Goal: Find specific page/section: Find specific page/section

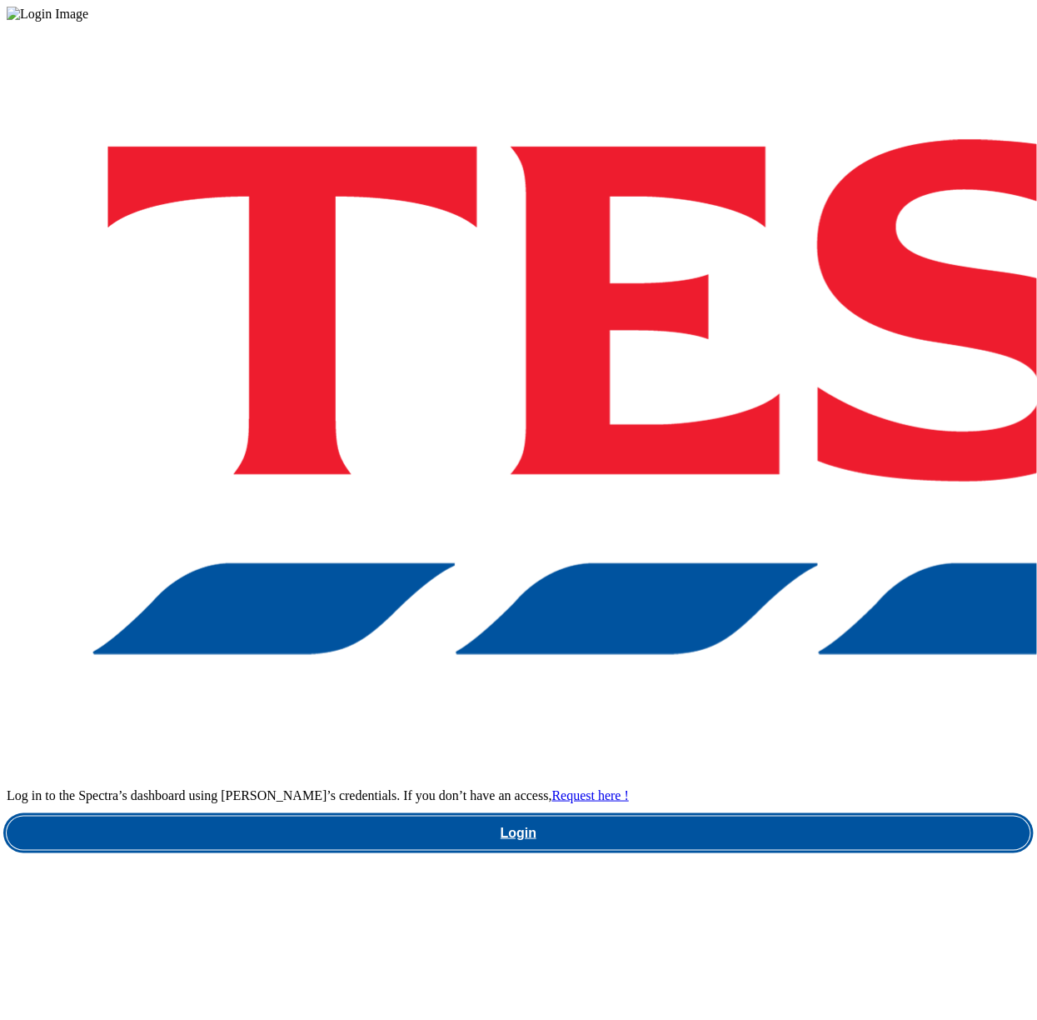
click at [667, 817] on link "Login" at bounding box center [519, 833] width 1024 height 33
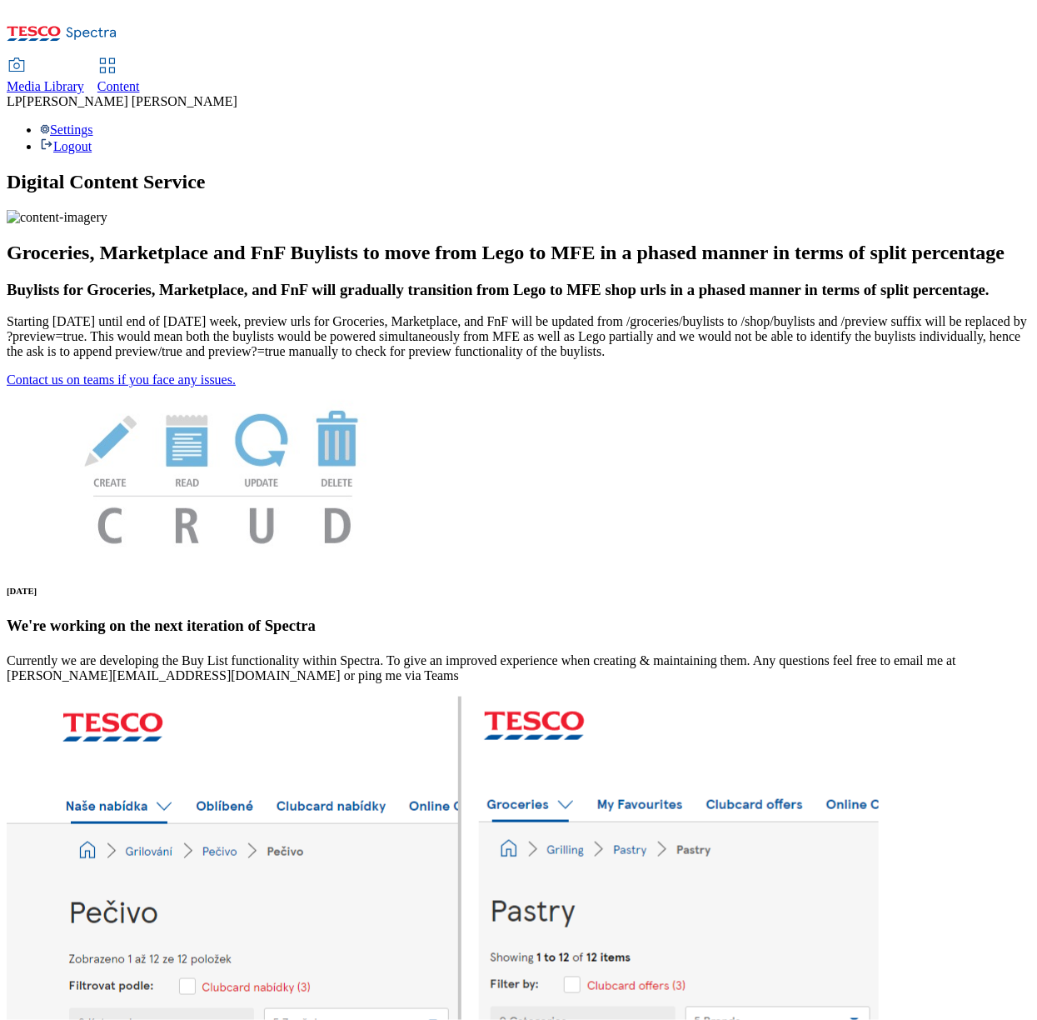
click at [140, 79] on span "Content" at bounding box center [118, 86] width 42 height 14
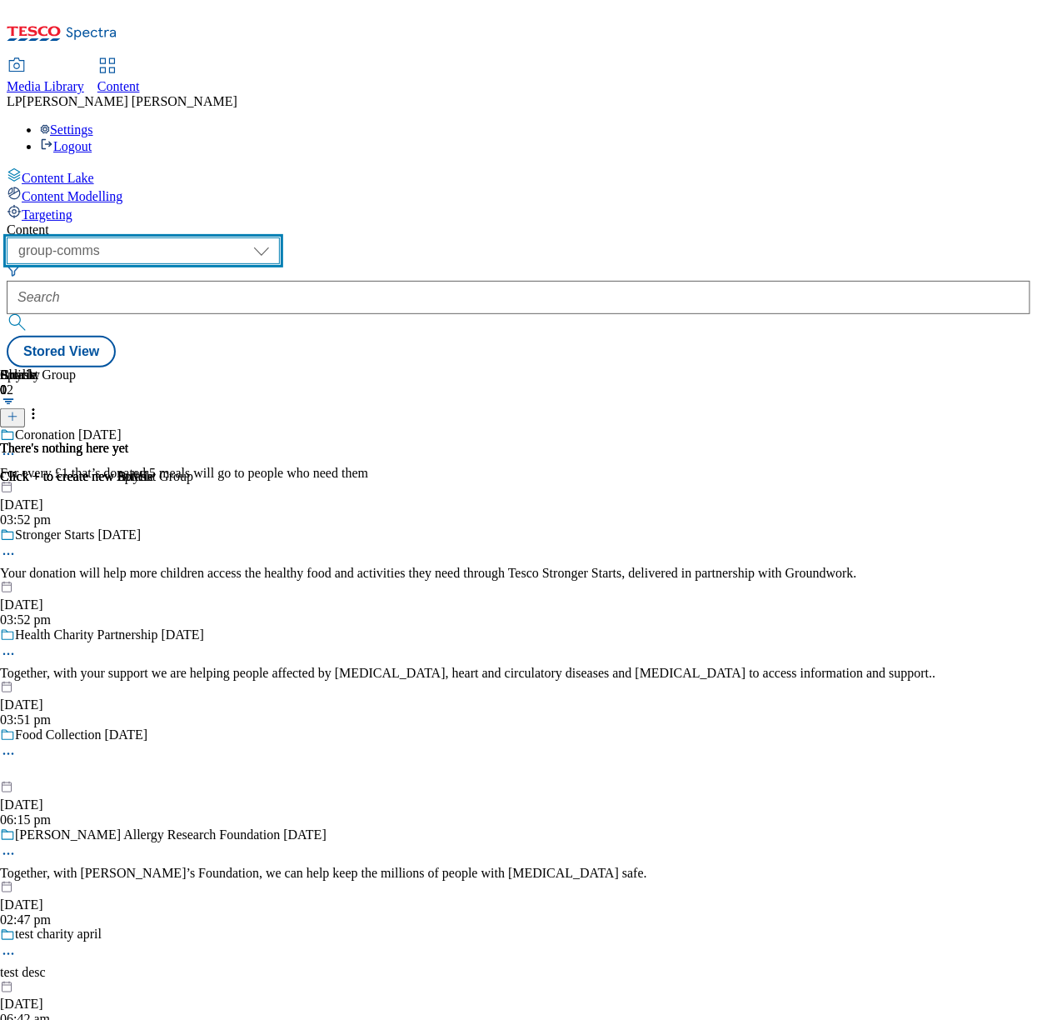
click at [256, 237] on select "dotcom-cz dotcom-hu dotcom-sk fnf-uk ghs-roi ghs-uk group-comms ighs-cz ighs-hu…" at bounding box center [143, 250] width 273 height 27
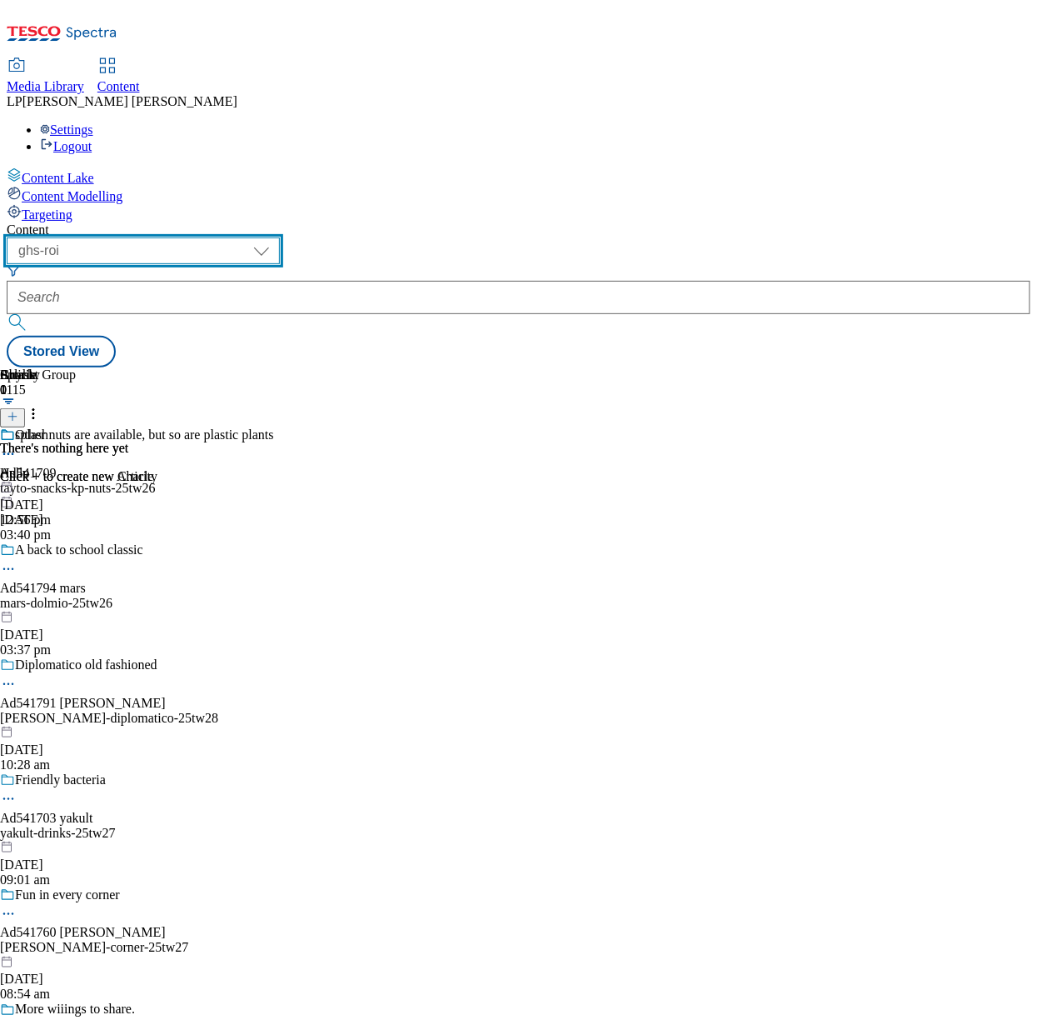
click at [280, 237] on select "dotcom-cz dotcom-hu dotcom-sk fnf-uk ghs-roi ghs-uk group-comms ighs-cz ighs-hu…" at bounding box center [143, 250] width 273 height 27
select select "ghs-uk"
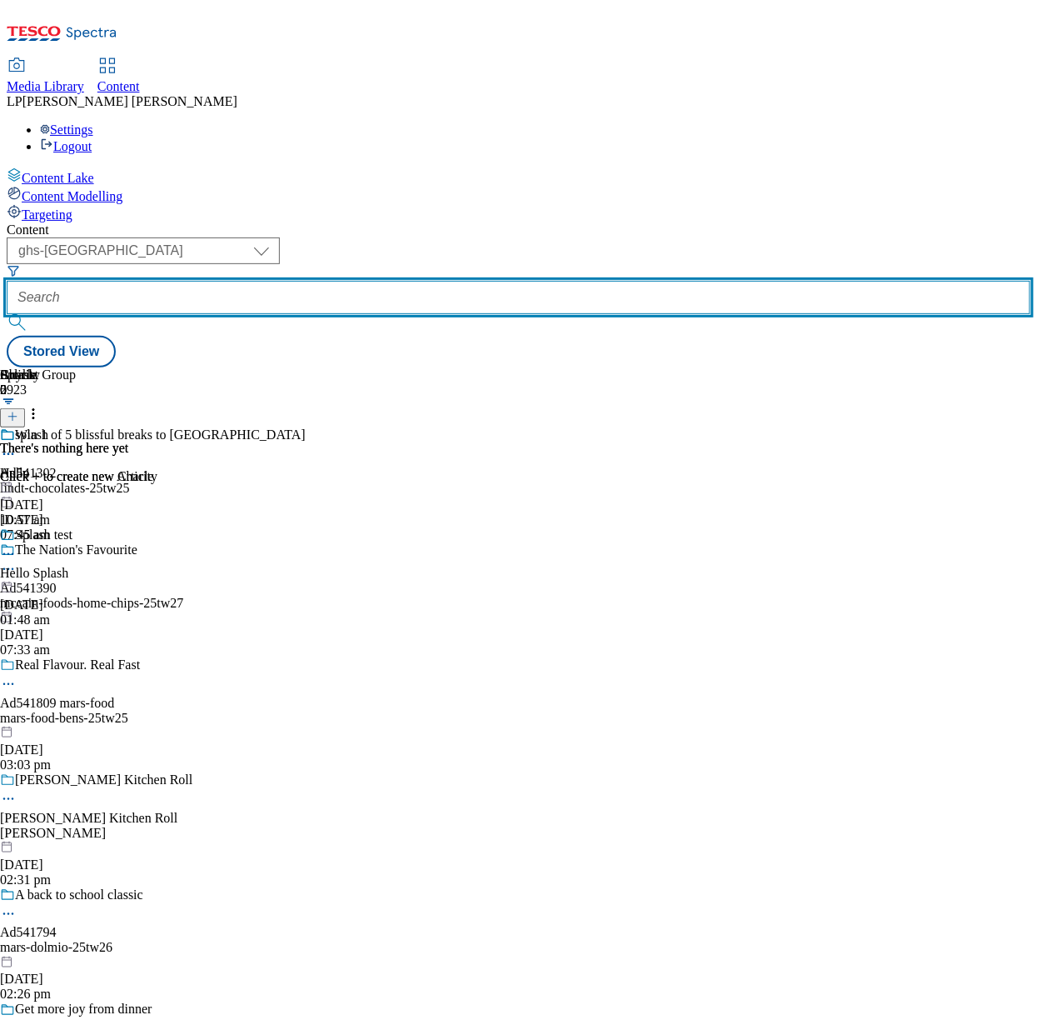
click at [473, 281] on input "text" at bounding box center [519, 297] width 1024 height 33
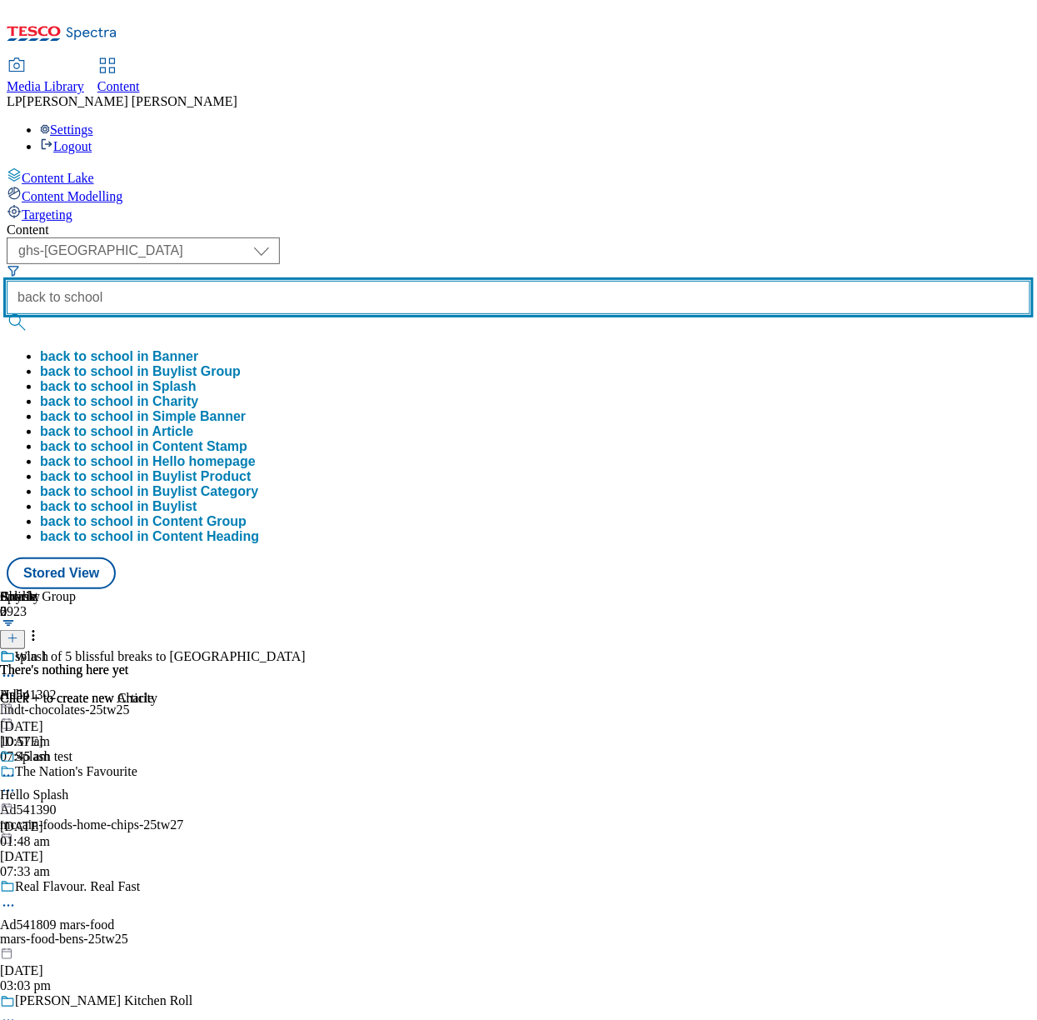
type input "back to school"
click at [7, 314] on button "submit" at bounding box center [18, 322] width 23 height 17
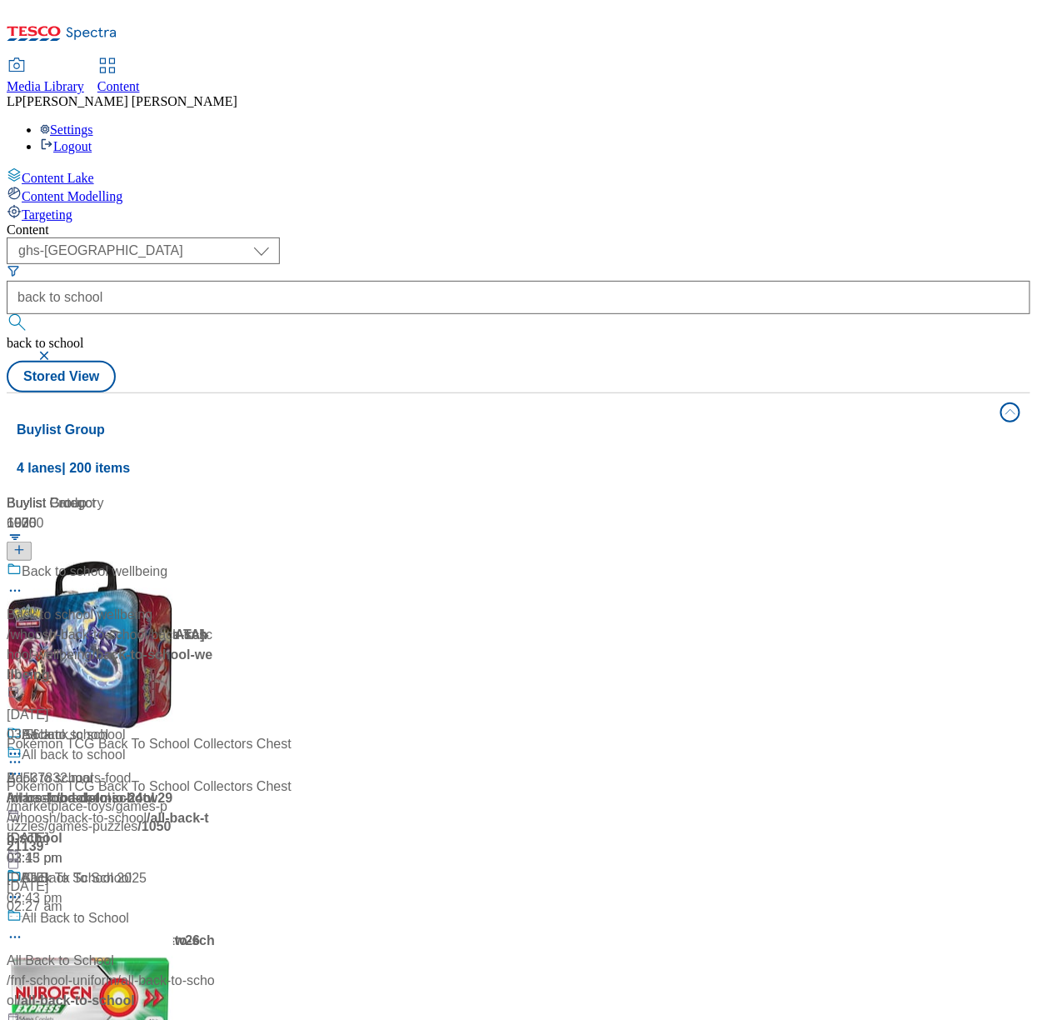
click at [682, 222] on div "Content" at bounding box center [519, 229] width 1024 height 15
click at [222, 625] on div "/ paperchase-product / back-to-school" at bounding box center [115, 645] width 216 height 40
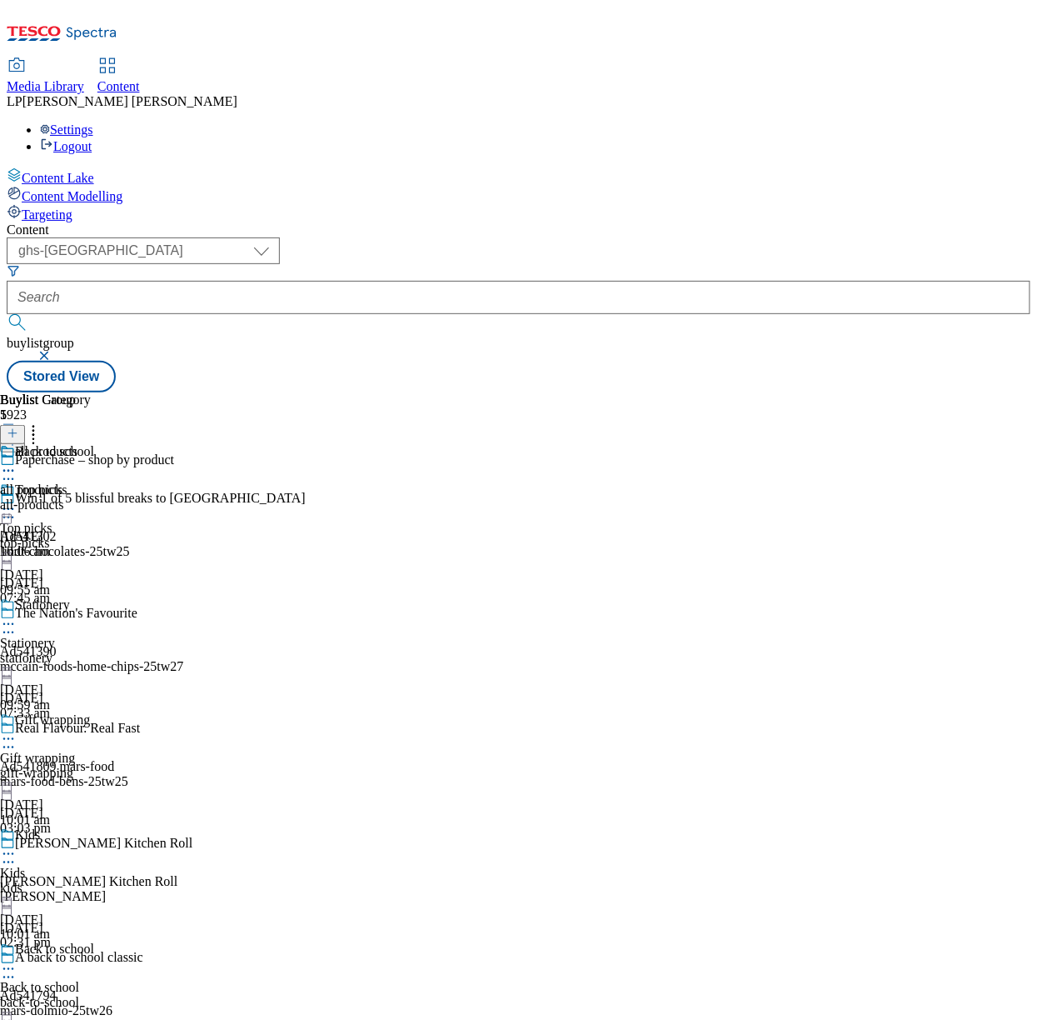
click at [94, 482] on div "Top picks Top picks top-picks 1 May 2025 09:55 am" at bounding box center [47, 539] width 94 height 115
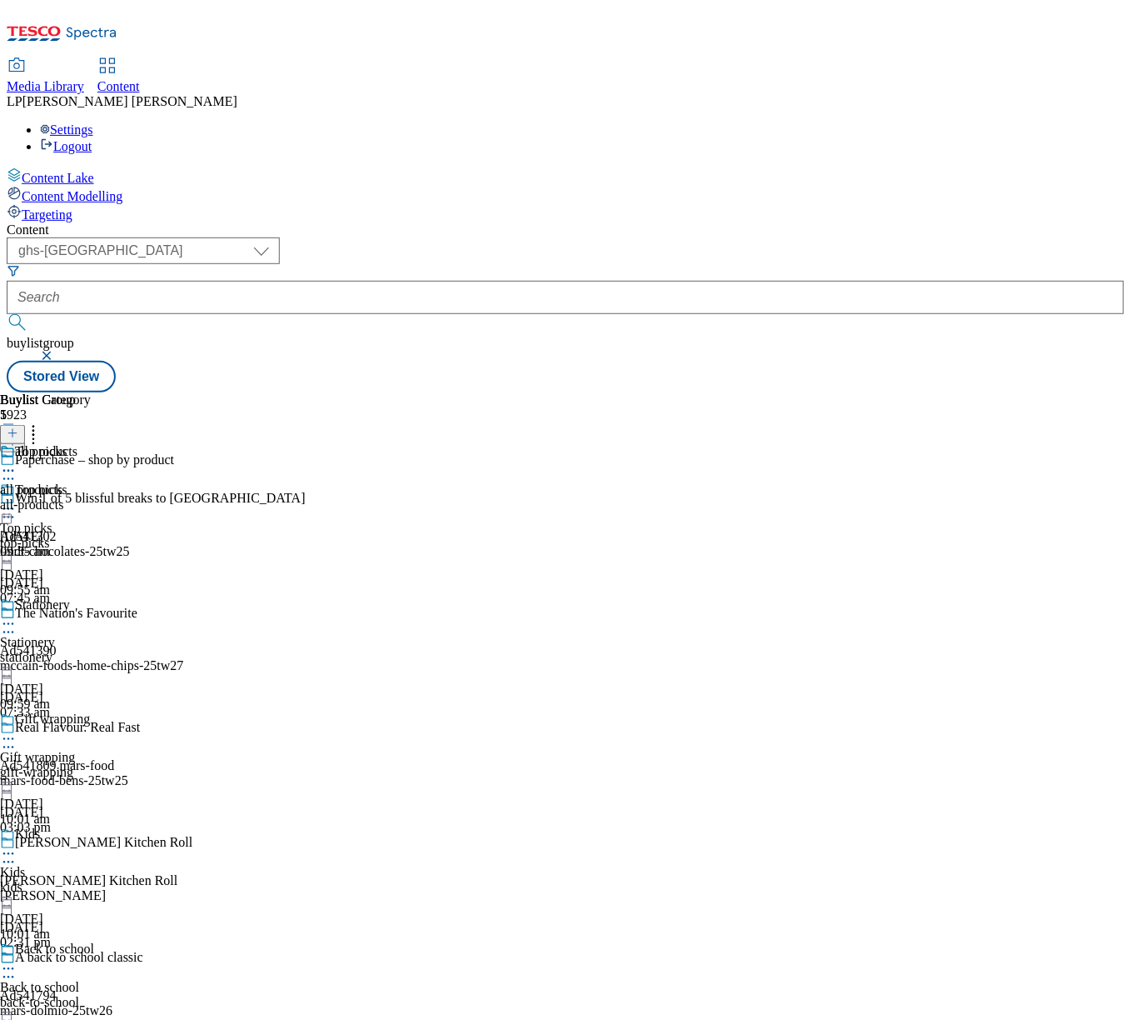
click at [7, 222] on div "Content Lake Content Modelling Targeting" at bounding box center [566, 194] width 1118 height 55
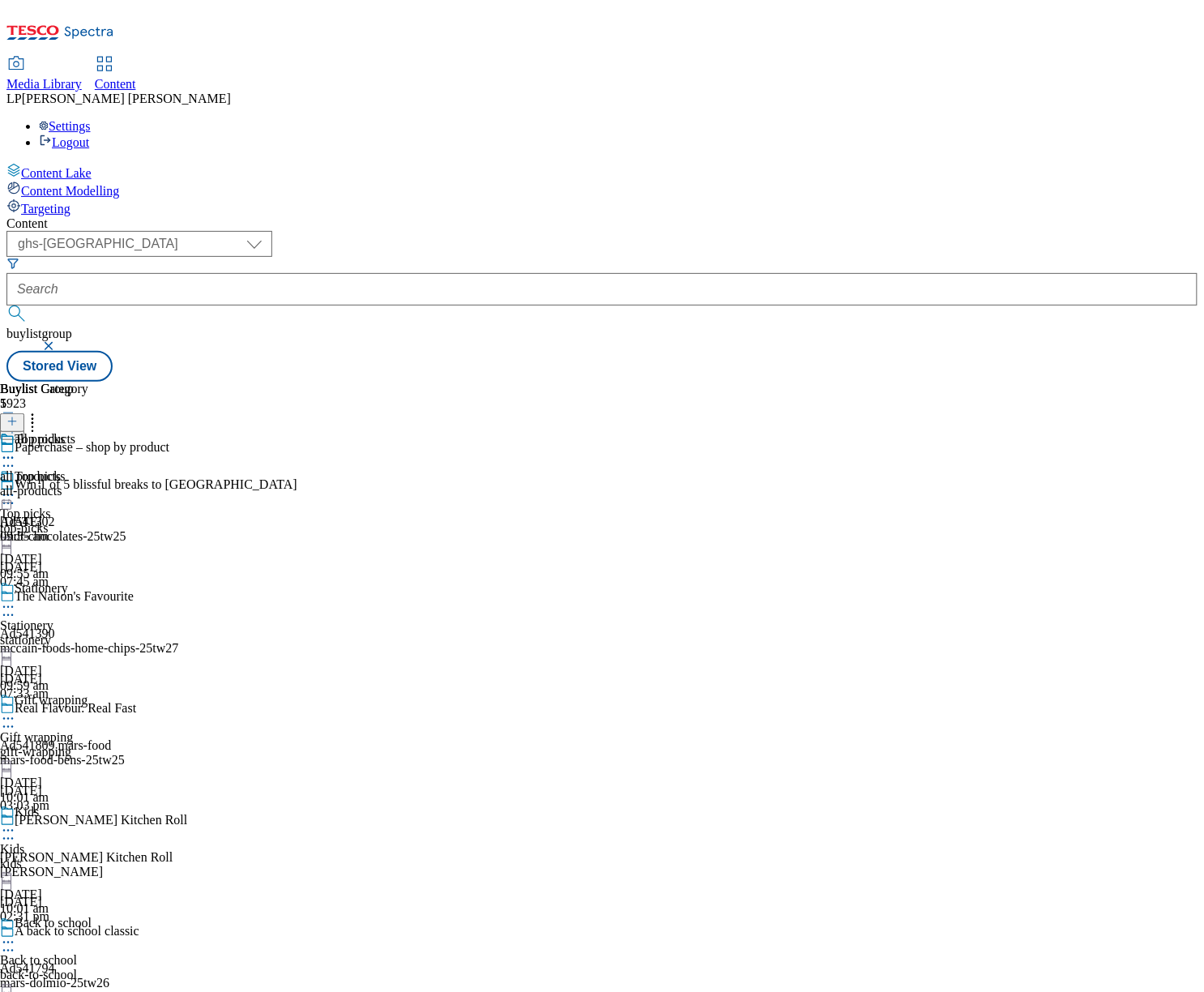
click at [91, 581] on div "Stationery Stationery stationery 1 May 2025 09:59 am" at bounding box center [46, 636] width 91 height 112
click at [91, 521] on div "top-picks" at bounding box center [46, 528] width 91 height 15
click at [91, 633] on div "stationery" at bounding box center [46, 640] width 91 height 15
click at [91, 521] on div "top-picks" at bounding box center [46, 528] width 91 height 15
click at [17, 449] on icon at bounding box center [8, 457] width 17 height 17
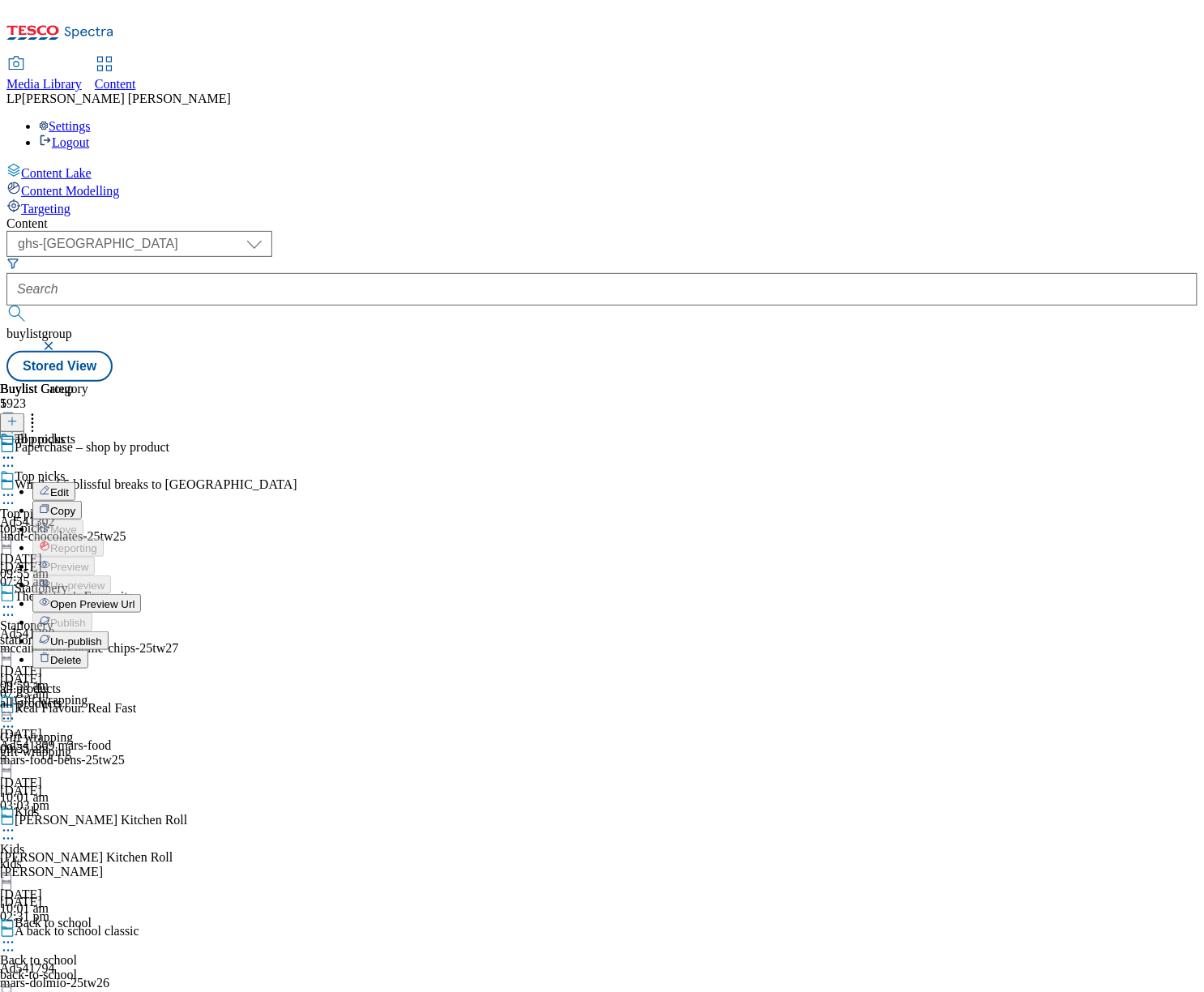
click at [1008, 381] on div "Buylist Group 5923 Paperchase – shop by product Win 1 of 5 blissful breaks to S…" at bounding box center [602, 381] width 1191 height 0
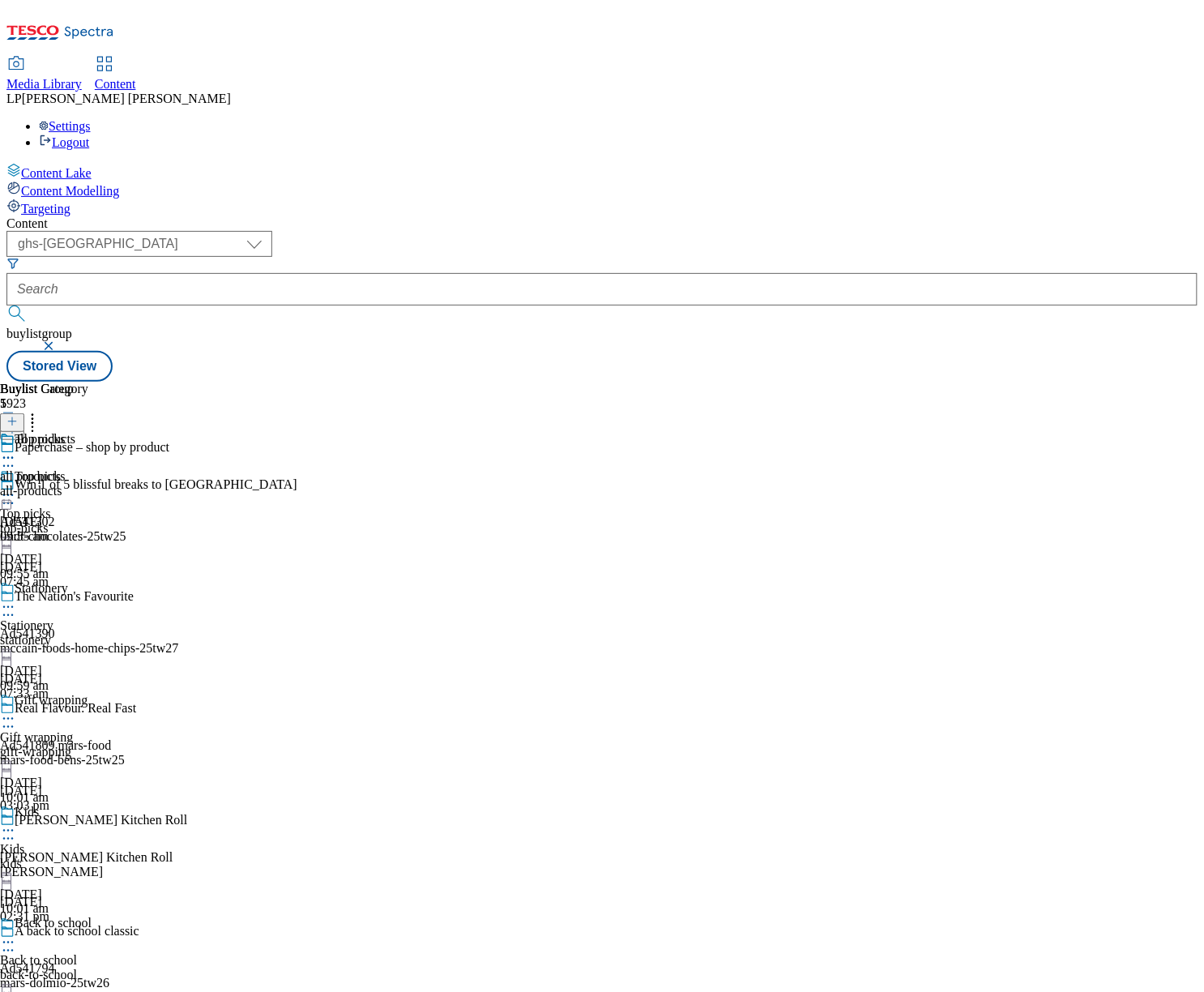
click at [91, 469] on div "Top picks Top picks top-picks 1 May 2025 09:55 am" at bounding box center [46, 524] width 91 height 112
click at [17, 449] on icon at bounding box center [8, 457] width 17 height 17
click at [1008, 381] on div "Buylist Group 5923 Paperchase – shop by product Win 1 of 5 blissful breaks to S…" at bounding box center [602, 381] width 1191 height 0
click at [96, 216] on div "Content Lake Content Modelling Targeting" at bounding box center [602, 189] width 1191 height 53
click at [89, 483] on div "all-products" at bounding box center [44, 490] width 89 height 15
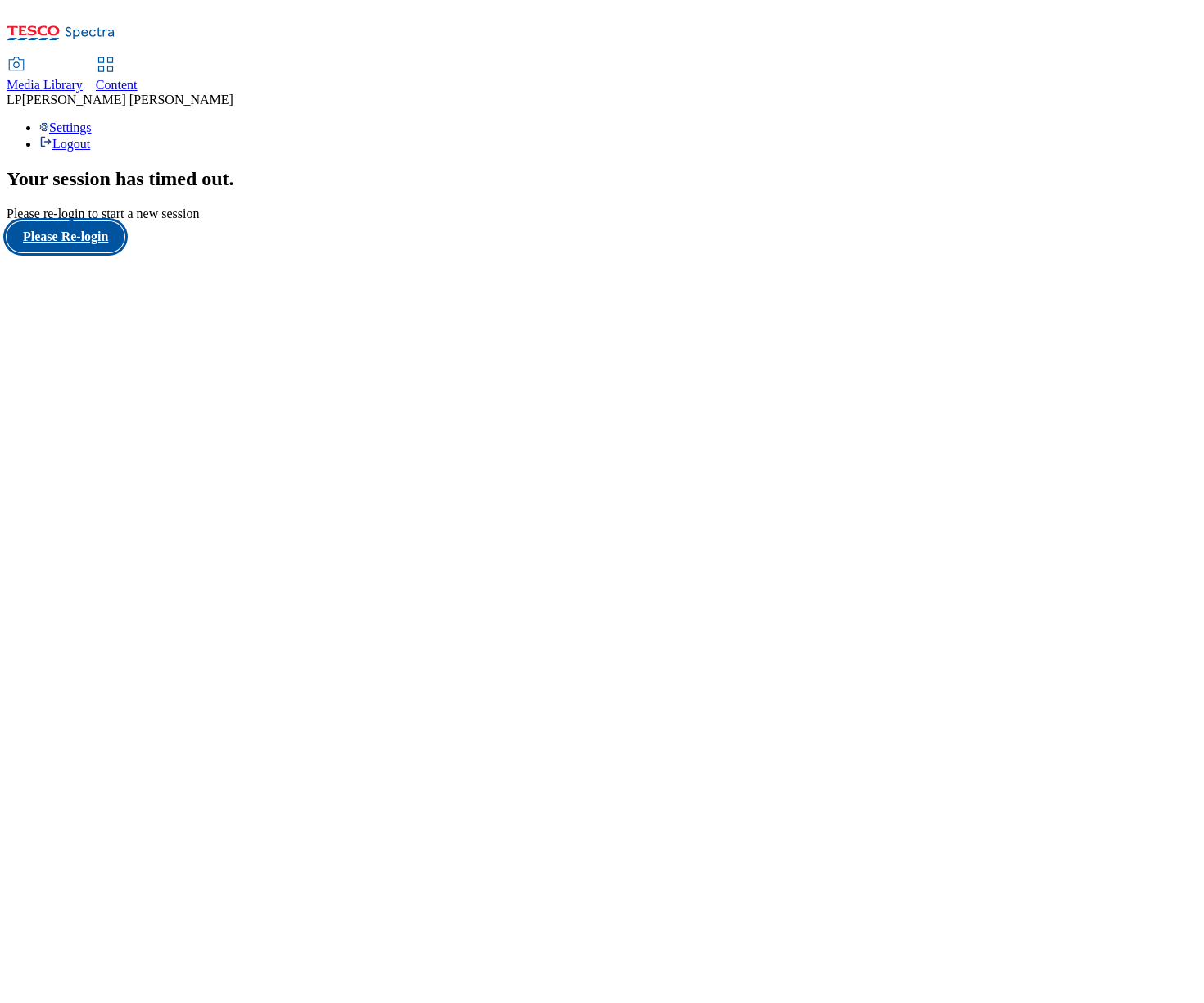
click at [114, 253] on button "Please Re-login" at bounding box center [66, 237] width 118 height 31
